Goal: Obtain resource: Obtain resource

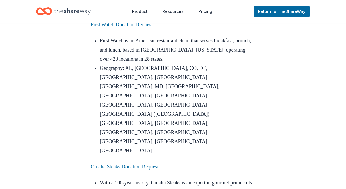
scroll to position [542, 0]
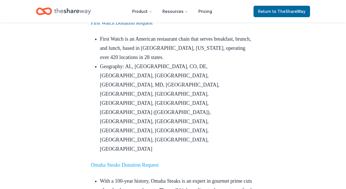
click at [132, 162] on link "Omaha Steaks Donation Request" at bounding box center [125, 165] width 68 height 6
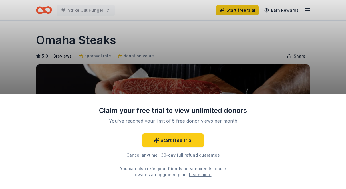
click at [336, 51] on div "Claim your free trial to view unlimited donors You've reached your limit of 5 f…" at bounding box center [173, 94] width 346 height 189
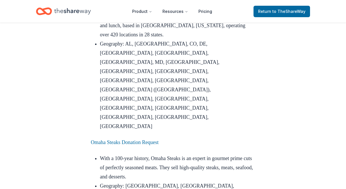
scroll to position [565, 0]
